Goal: Task Accomplishment & Management: Use online tool/utility

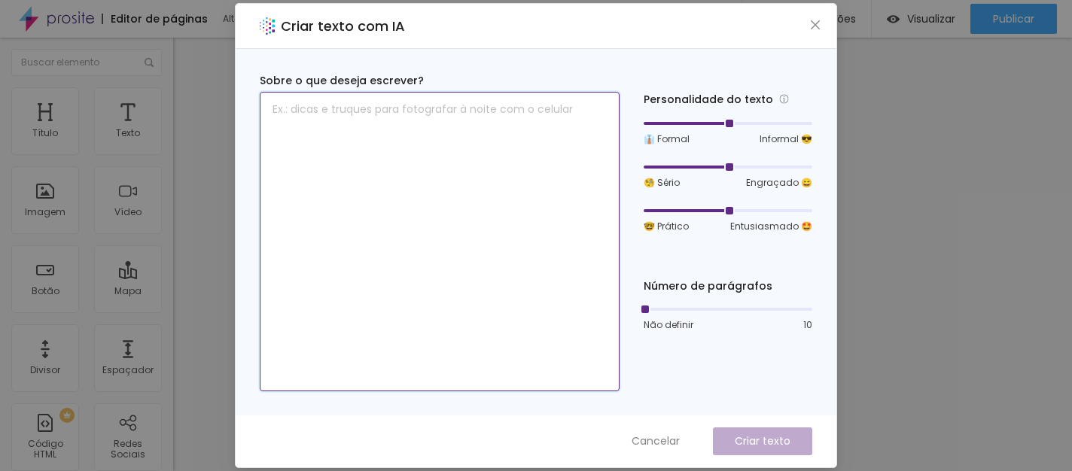
click at [336, 109] on textarea at bounding box center [440, 242] width 360 height 300
type textarea "Casamento 2026"
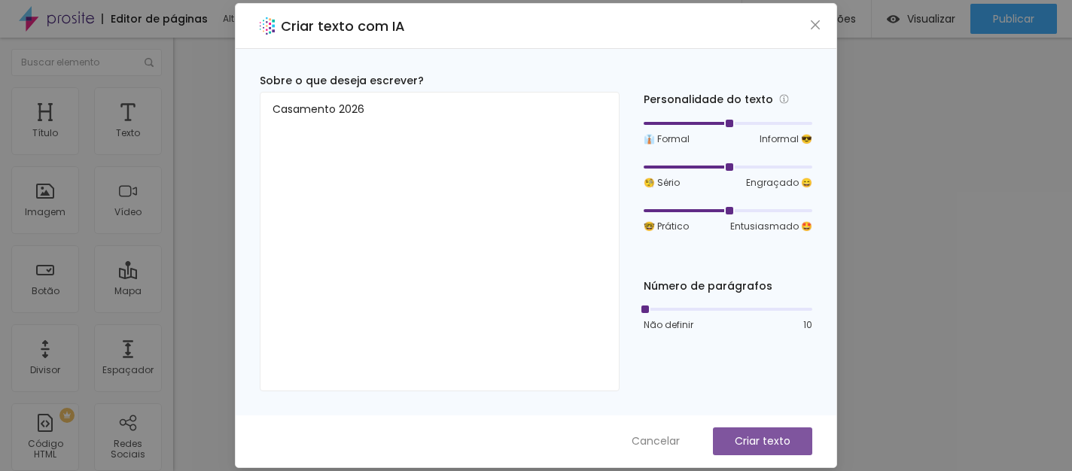
click at [751, 444] on p "Criar texto" at bounding box center [762, 441] width 56 height 16
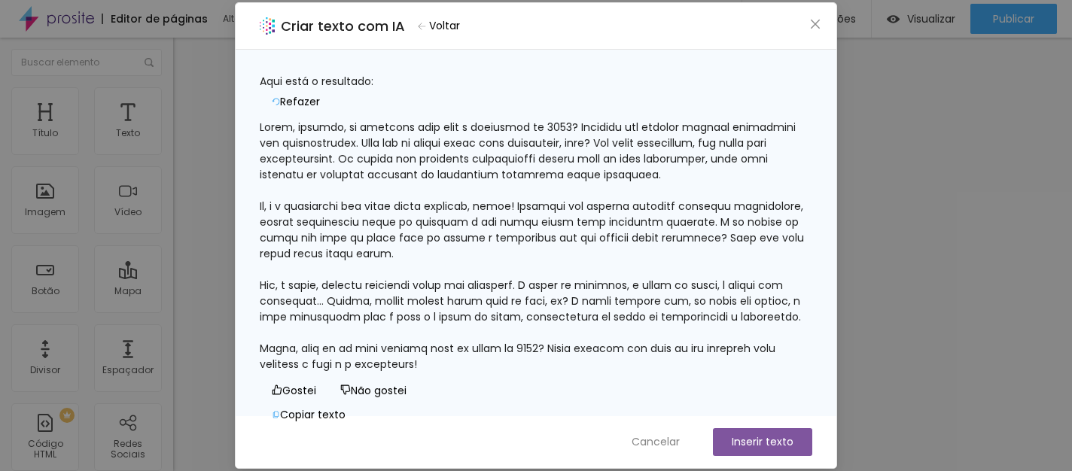
scroll to position [78, 0]
click at [816, 25] on icon "close" at bounding box center [814, 24] width 9 height 9
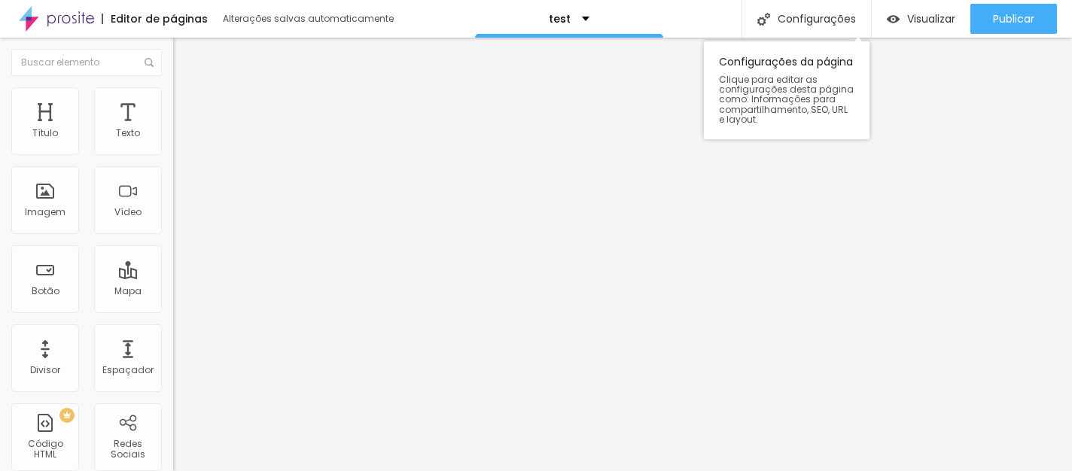
scroll to position [0, 0]
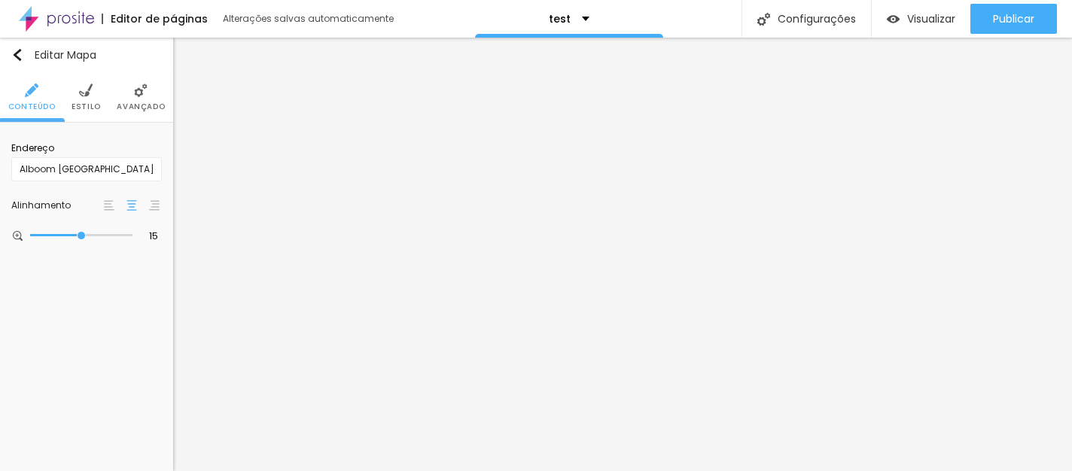
click at [87, 108] on span "Estilo" at bounding box center [85, 107] width 29 height 8
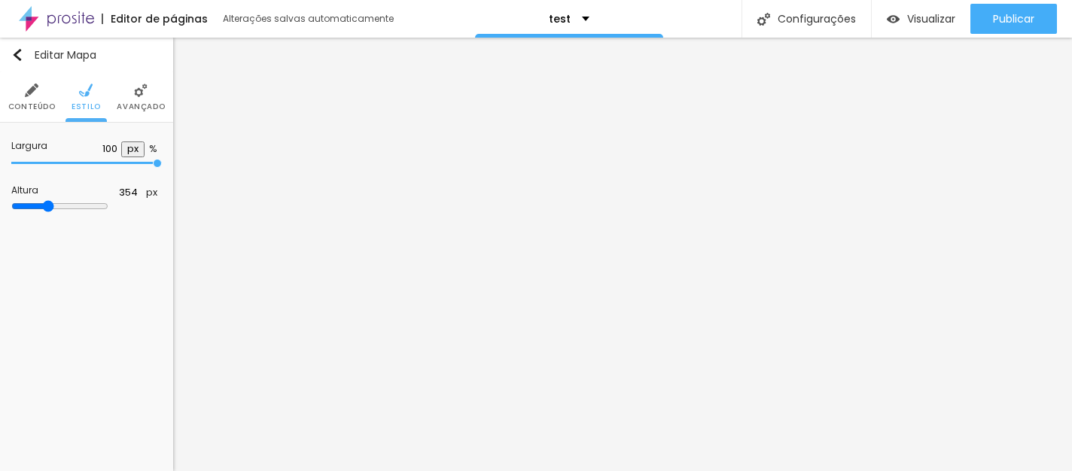
click at [139, 103] on span "Avançado" at bounding box center [141, 107] width 48 height 8
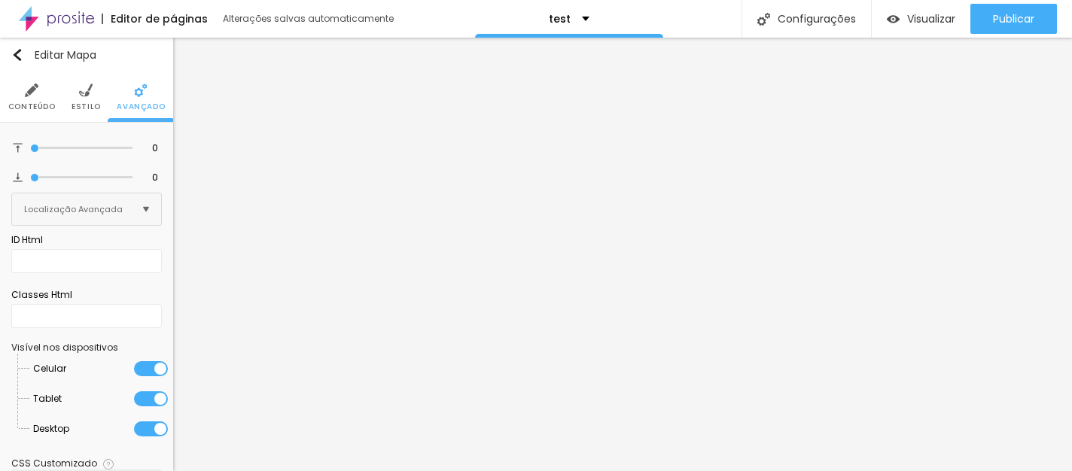
click at [27, 98] on li "Conteúdo" at bounding box center [31, 97] width 47 height 50
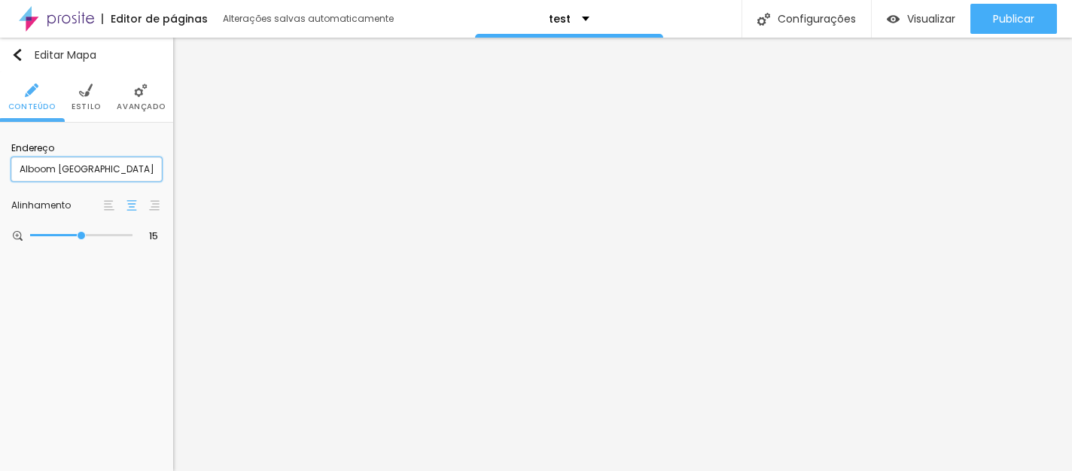
drag, startPoint x: 110, startPoint y: 175, endPoint x: 5, endPoint y: 165, distance: 105.8
click at [5, 165] on div "Endereço Alboom [GEOGRAPHIC_DATA] Alinhamento 15 Zoom" at bounding box center [86, 193] width 173 height 140
type input "[PERSON_NAME] belo 181"
type input "16"
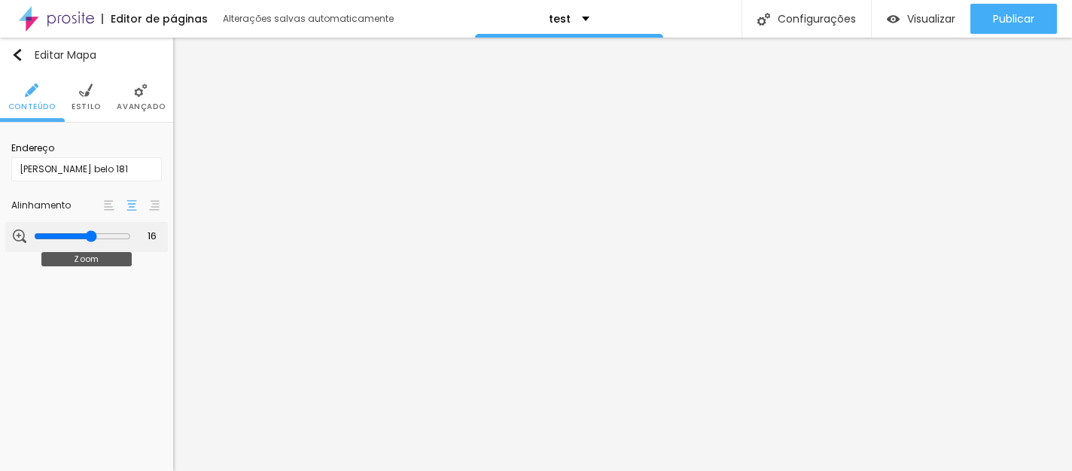
drag, startPoint x: 80, startPoint y: 239, endPoint x: 94, endPoint y: 239, distance: 14.3
type input "16"
click at [94, 239] on input "range" at bounding box center [82, 236] width 97 height 12
type input "Israel Lemos"
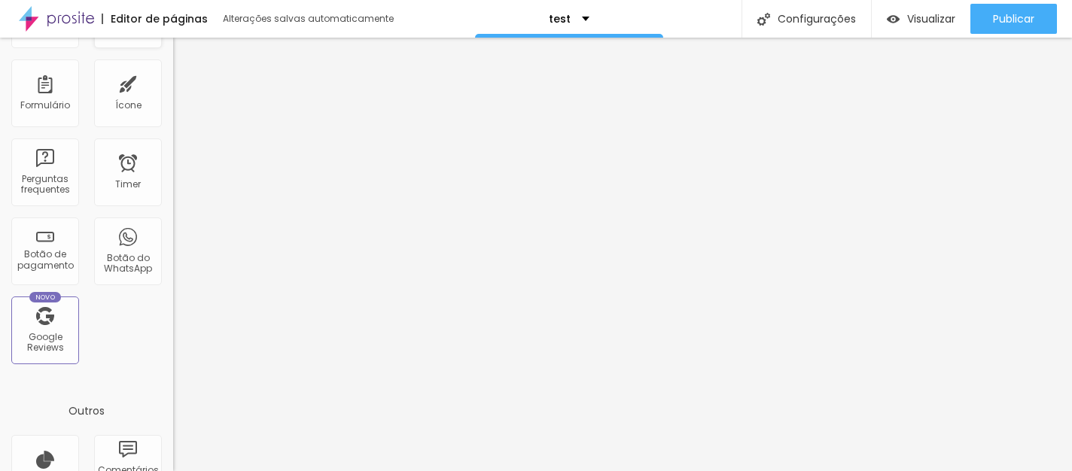
scroll to position [430, 0]
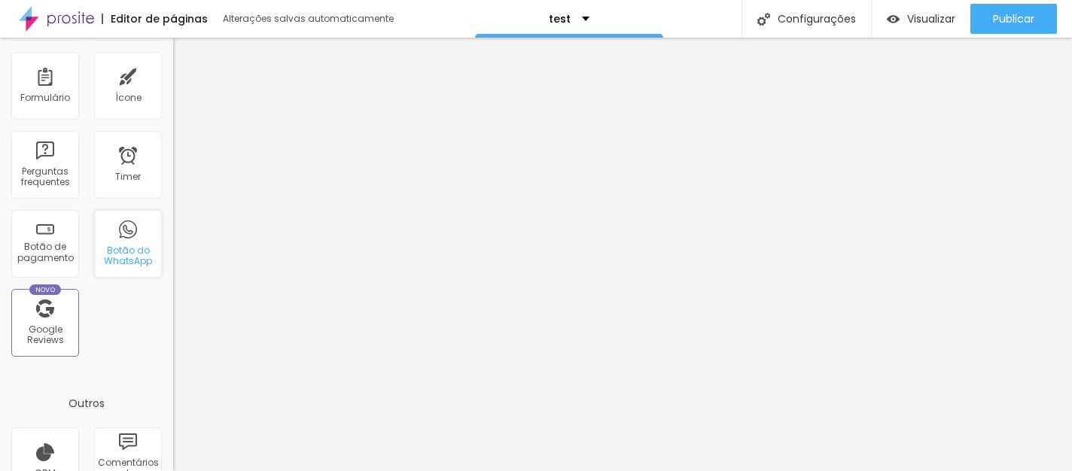
click at [112, 239] on div "Botão do WhatsApp" at bounding box center [128, 244] width 68 height 68
click at [120, 239] on div "Botão do WhatsApp" at bounding box center [128, 244] width 68 height 68
click at [144, 263] on div "Botão do WhatsApp" at bounding box center [127, 256] width 59 height 22
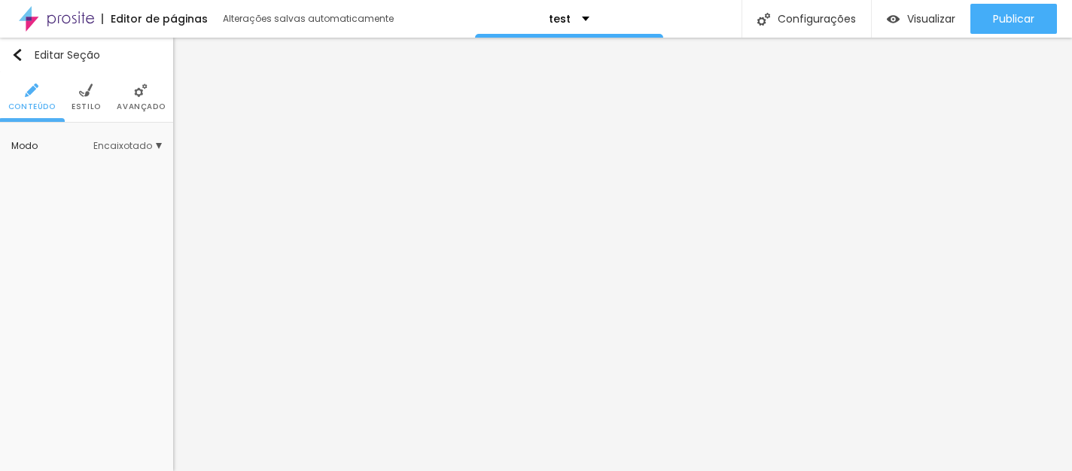
scroll to position [0, 0]
click at [76, 93] on li "Estilo" at bounding box center [85, 97] width 29 height 50
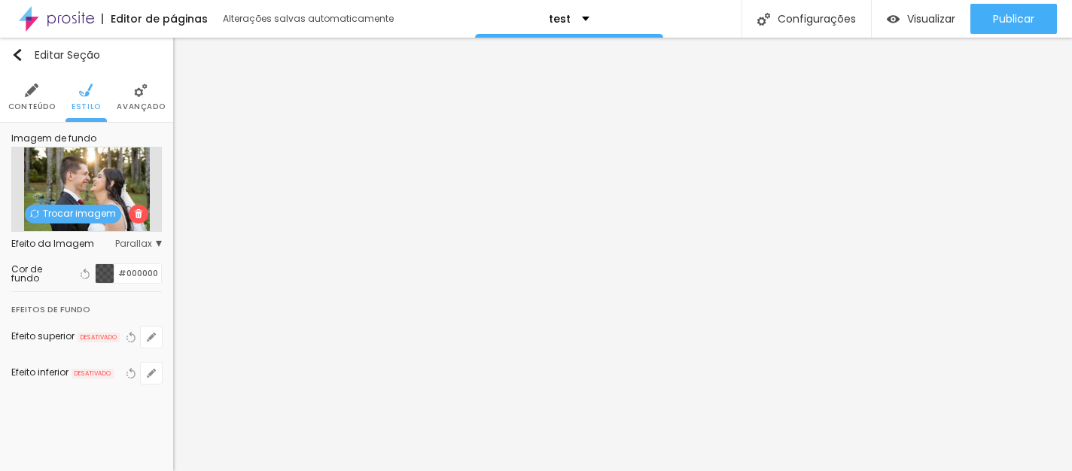
click at [106, 165] on div "Trocar imagem" at bounding box center [86, 189] width 151 height 85
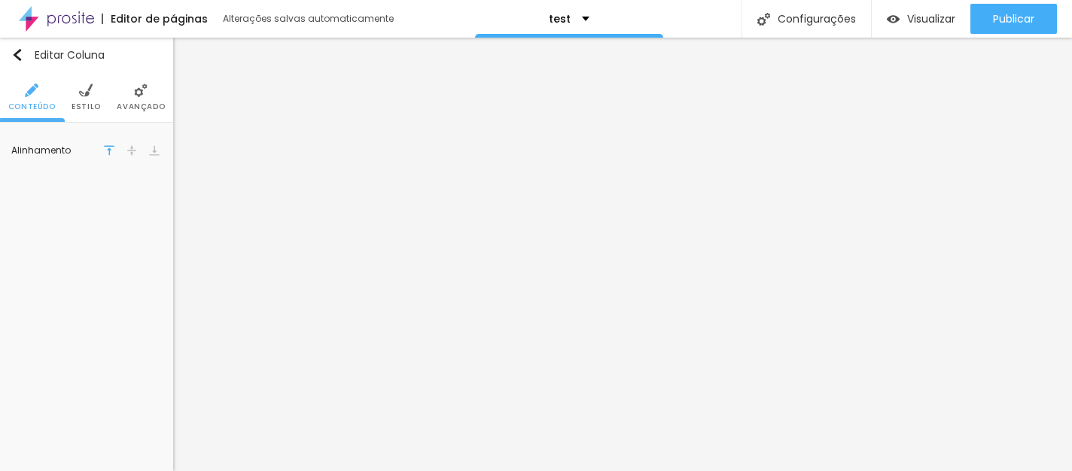
click at [80, 99] on li "Estilo" at bounding box center [85, 97] width 29 height 50
click at [139, 96] on img at bounding box center [141, 91] width 14 height 14
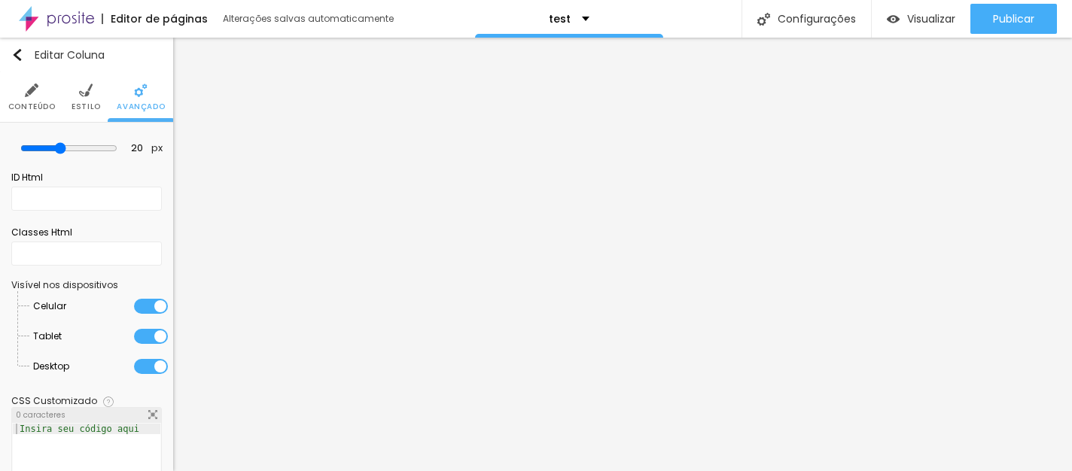
click at [26, 103] on span "Conteúdo" at bounding box center [31, 107] width 47 height 8
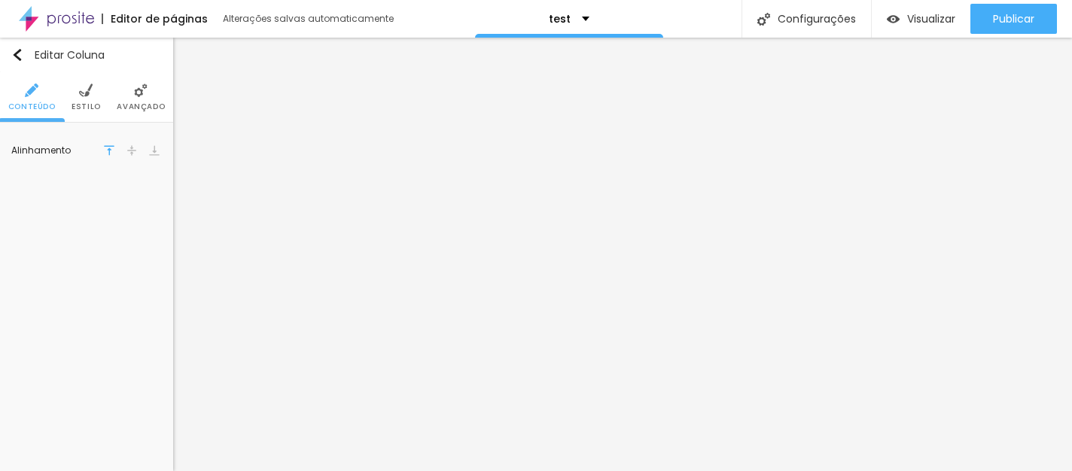
click at [151, 149] on img at bounding box center [154, 150] width 11 height 11
click at [133, 151] on img at bounding box center [131, 150] width 11 height 11
click at [110, 151] on img at bounding box center [109, 150] width 11 height 11
click at [150, 151] on img at bounding box center [154, 150] width 11 height 11
click at [129, 154] on img at bounding box center [131, 150] width 11 height 11
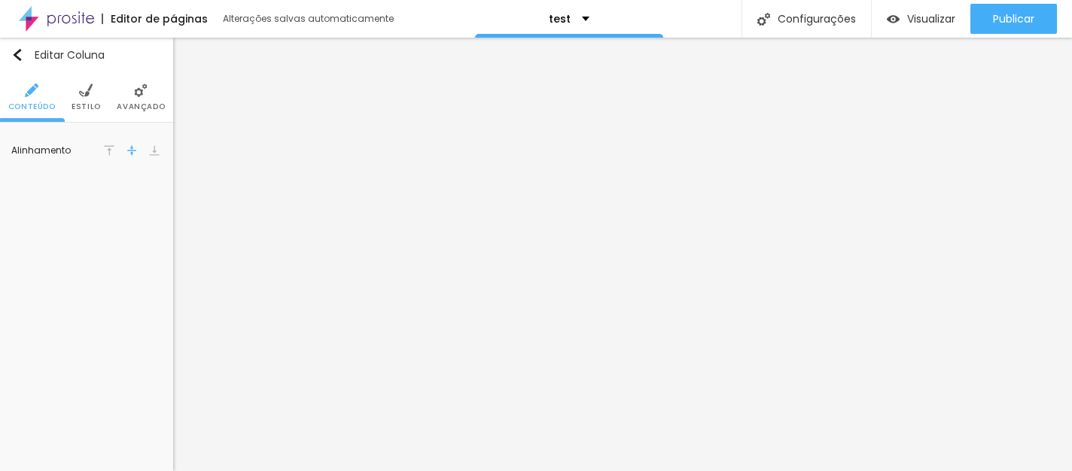
scroll to position [1, 0]
click at [338, 15] on div "Alterações salvas automaticamente" at bounding box center [309, 18] width 173 height 9
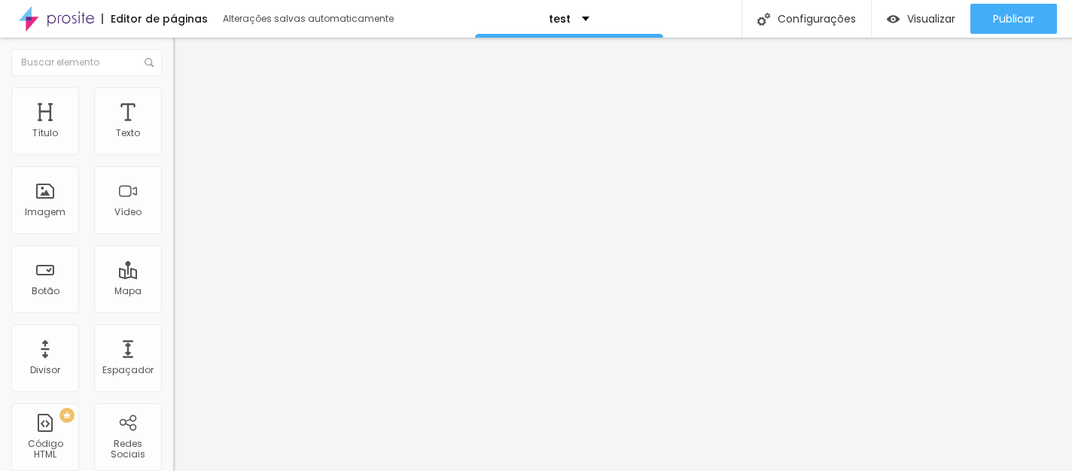
scroll to position [0, 0]
